Goal: Check status: Check status

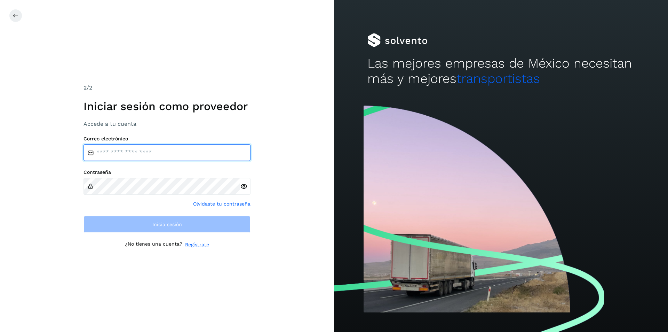
type input "**********"
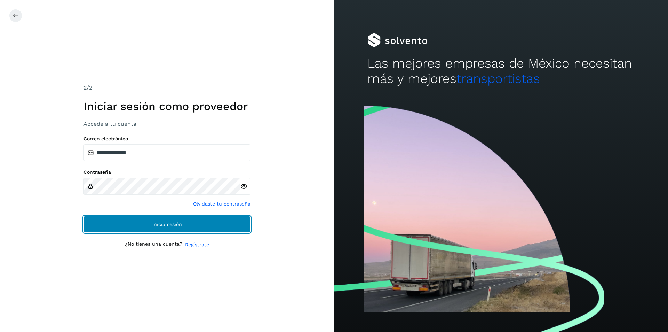
click at [166, 223] on span "Inicia sesión" at bounding box center [167, 224] width 30 height 5
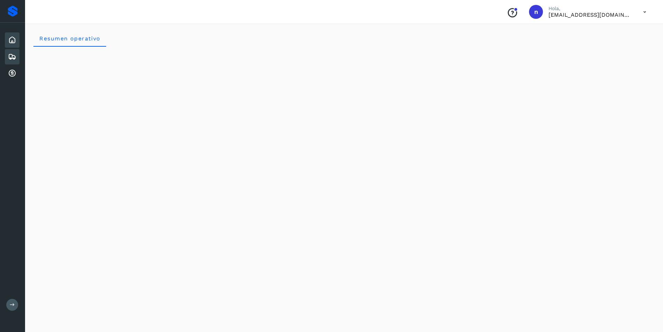
click at [13, 53] on icon at bounding box center [12, 57] width 8 height 8
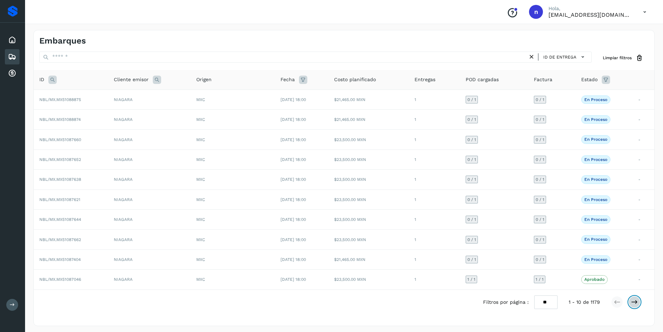
click at [633, 301] on icon at bounding box center [634, 301] width 7 height 7
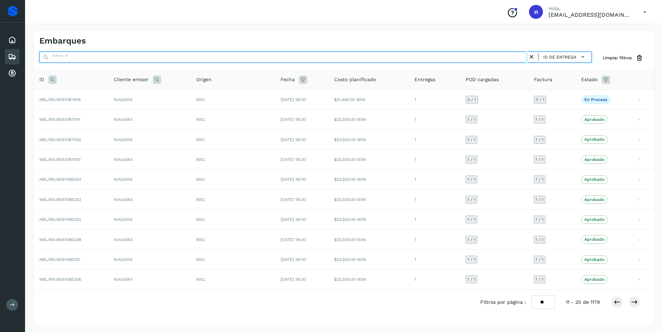
click at [210, 59] on input "text" at bounding box center [283, 56] width 488 height 11
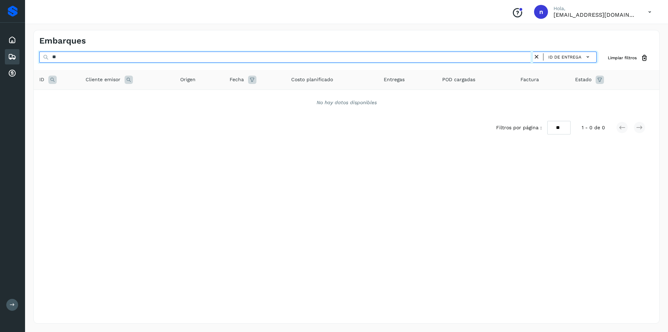
type input "*"
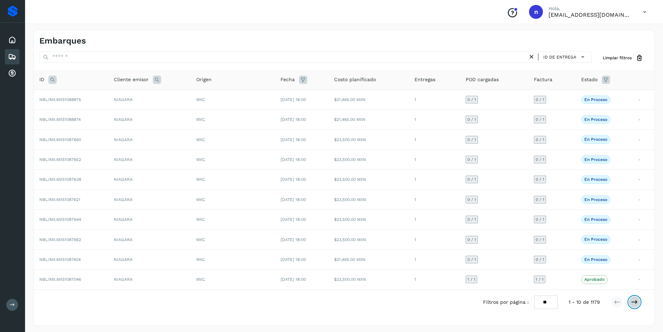
click at [634, 301] on icon at bounding box center [634, 301] width 7 height 7
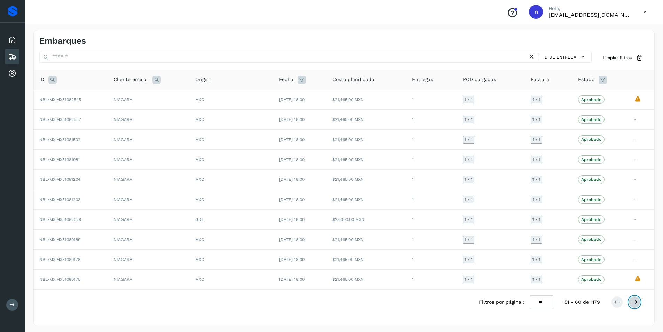
click at [634, 301] on icon at bounding box center [634, 301] width 7 height 7
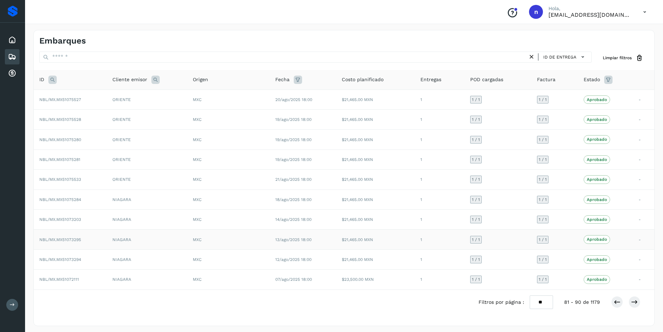
click at [597, 237] on p "Aprobado" at bounding box center [597, 239] width 20 height 5
click at [644, 11] on icon at bounding box center [644, 12] width 14 height 14
click at [608, 34] on div "Cerrar sesión" at bounding box center [609, 31] width 83 height 13
